Goal: Find specific page/section: Find specific page/section

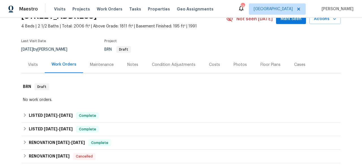
scroll to position [38, 0]
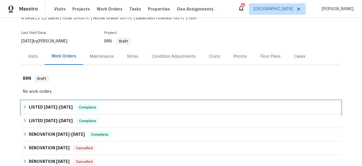
click at [53, 113] on div "LISTED [DATE] - [DATE] Complete" at bounding box center [180, 108] width 319 height 14
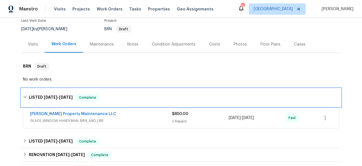
scroll to position [67, 0]
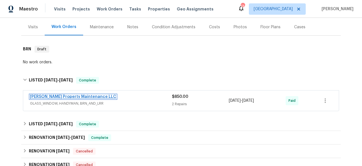
click at [67, 97] on link "[PERSON_NAME] Property Maintenance LLC" at bounding box center [73, 97] width 86 height 4
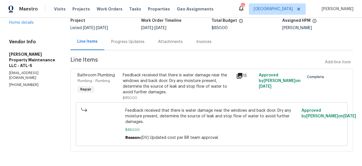
scroll to position [44, 0]
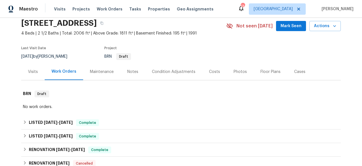
scroll to position [51, 0]
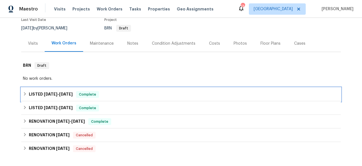
click at [46, 93] on span "[DATE]" at bounding box center [51, 94] width 14 height 4
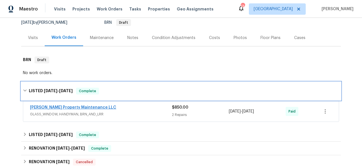
scroll to position [60, 0]
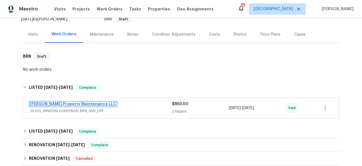
click at [78, 105] on link "[PERSON_NAME] Property Maintenance LLC" at bounding box center [73, 104] width 86 height 4
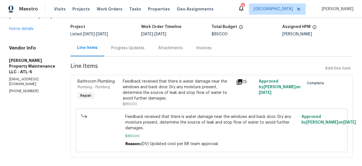
scroll to position [46, 0]
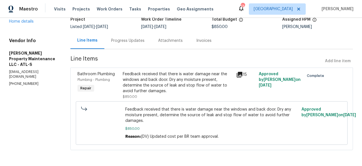
click at [191, 101] on div "Feedback received that there is water damage near the windows and back door. Dr…" at bounding box center [212, 123] width 272 height 44
